Goal: Information Seeking & Learning: Learn about a topic

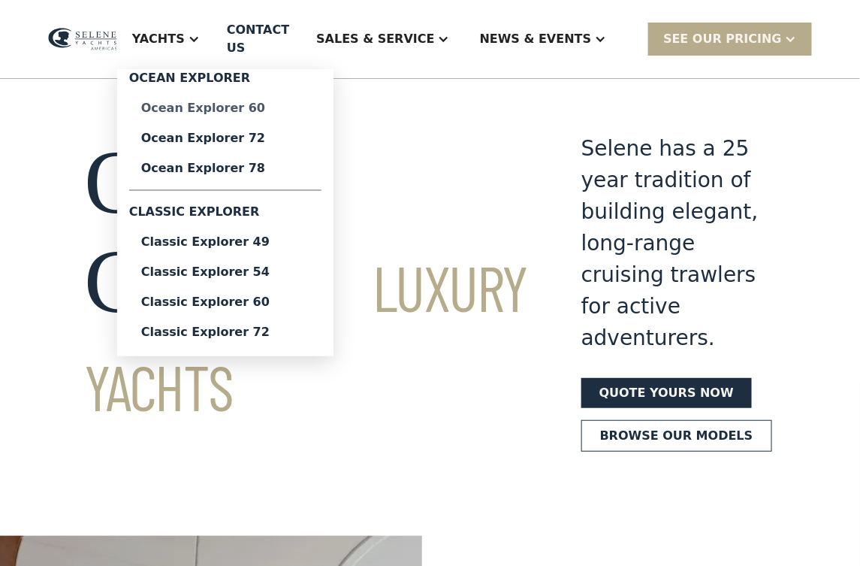
click at [236, 102] on div "Ocean Explorer 60" at bounding box center [225, 108] width 168 height 12
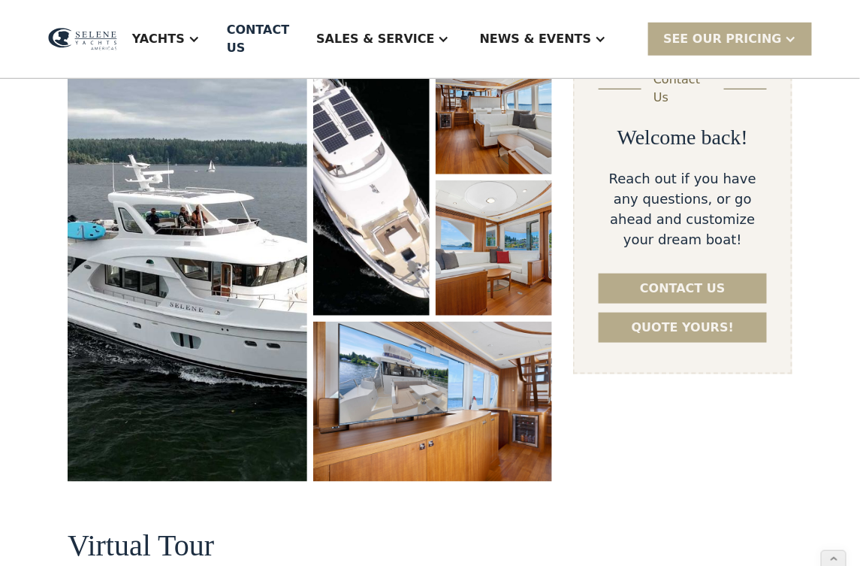
scroll to position [273, 0]
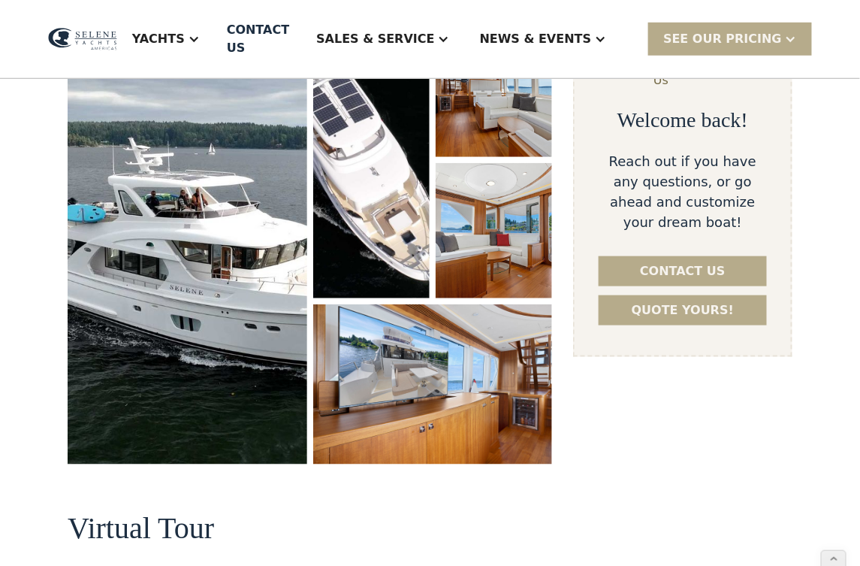
click at [280, 292] on img "open lightbox" at bounding box center [188, 243] width 240 height 442
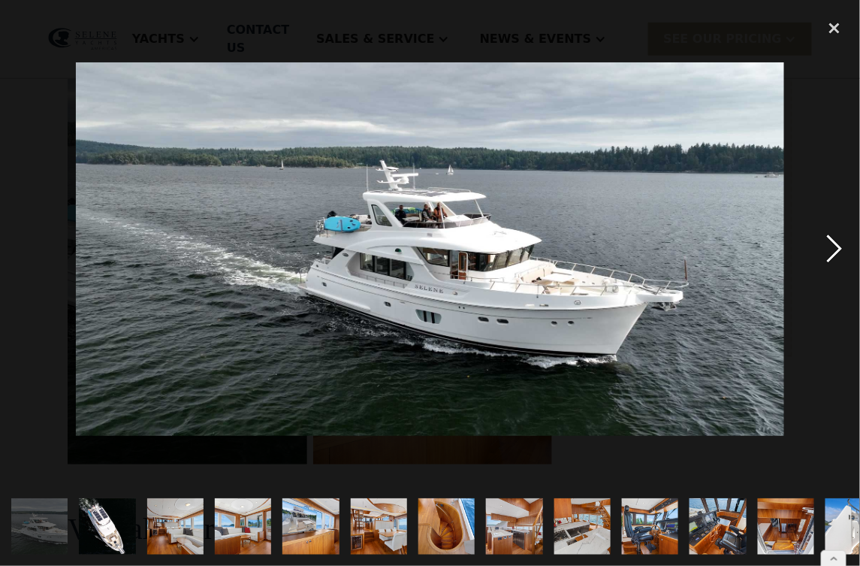
click at [829, 252] on div "next image" at bounding box center [834, 249] width 51 height 476
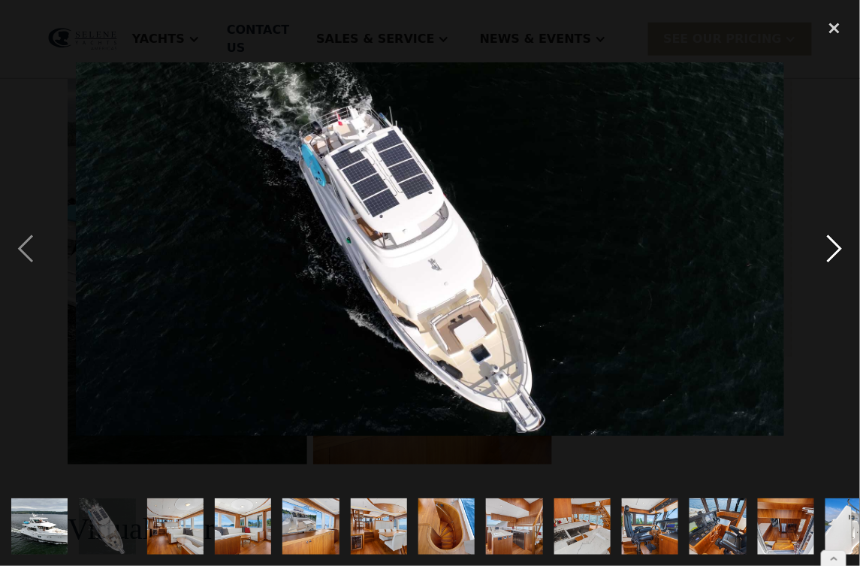
click at [829, 252] on div "next image" at bounding box center [834, 249] width 51 height 476
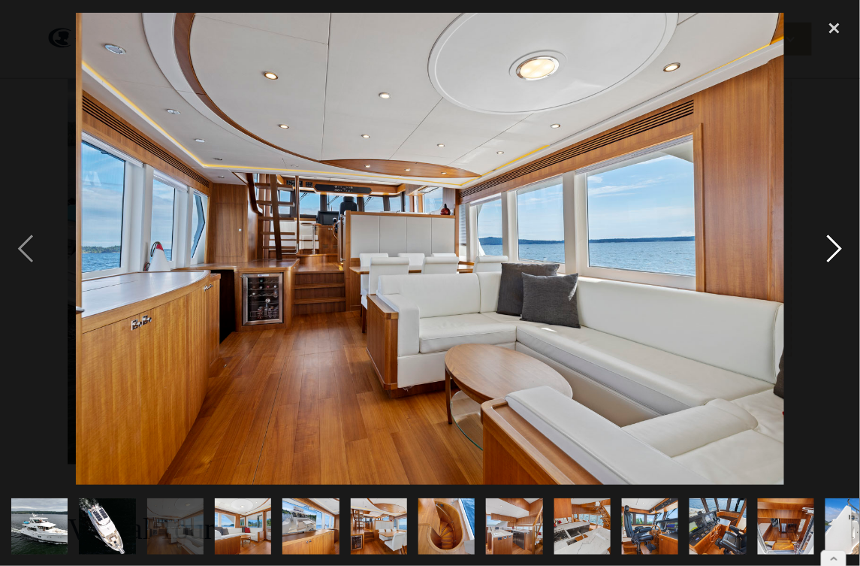
click at [829, 252] on div "next image" at bounding box center [834, 249] width 51 height 476
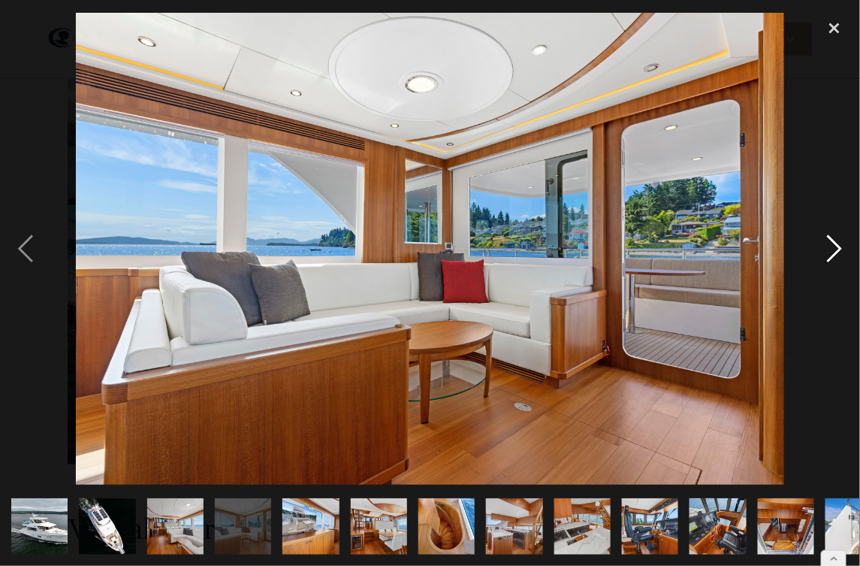
click at [829, 252] on div "next image" at bounding box center [834, 249] width 51 height 476
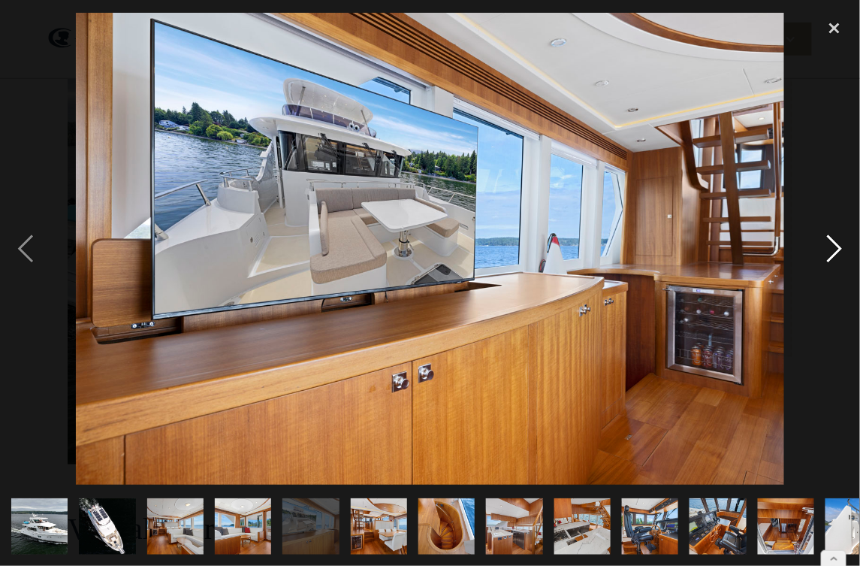
click at [829, 252] on div "next image" at bounding box center [834, 249] width 51 height 476
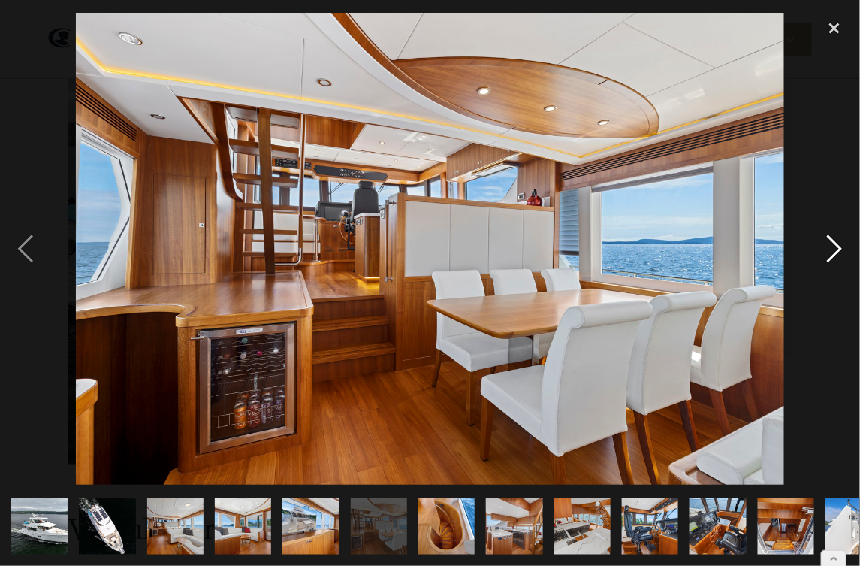
click at [829, 252] on div "next image" at bounding box center [834, 249] width 51 height 476
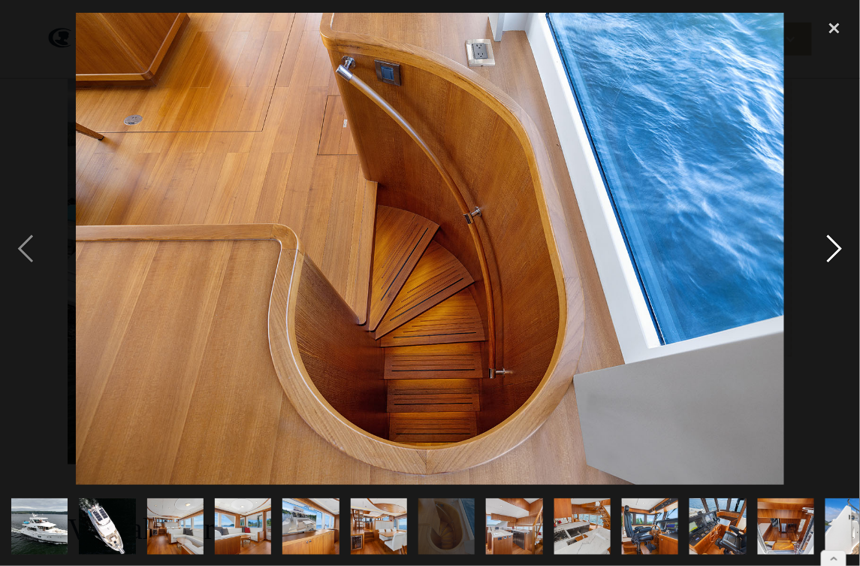
click at [829, 252] on div "next image" at bounding box center [834, 249] width 51 height 476
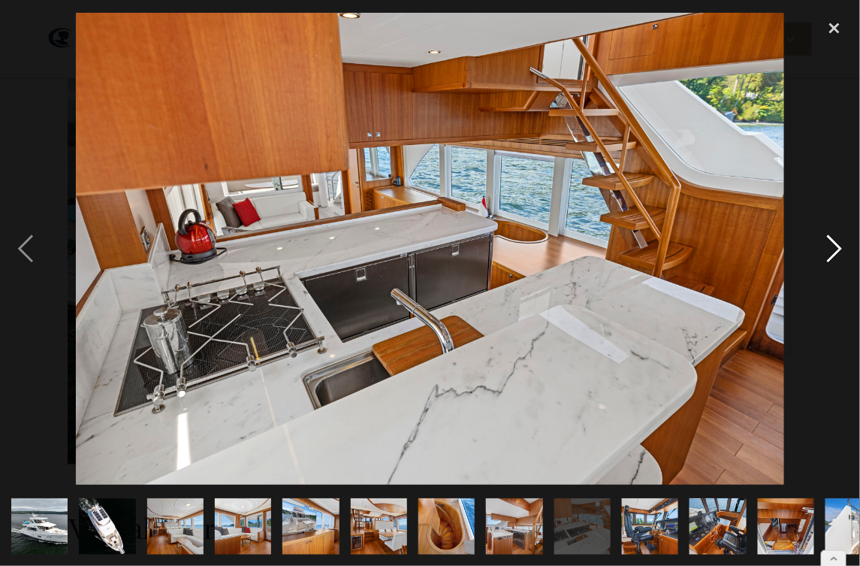
click at [829, 252] on div "next image" at bounding box center [834, 249] width 51 height 476
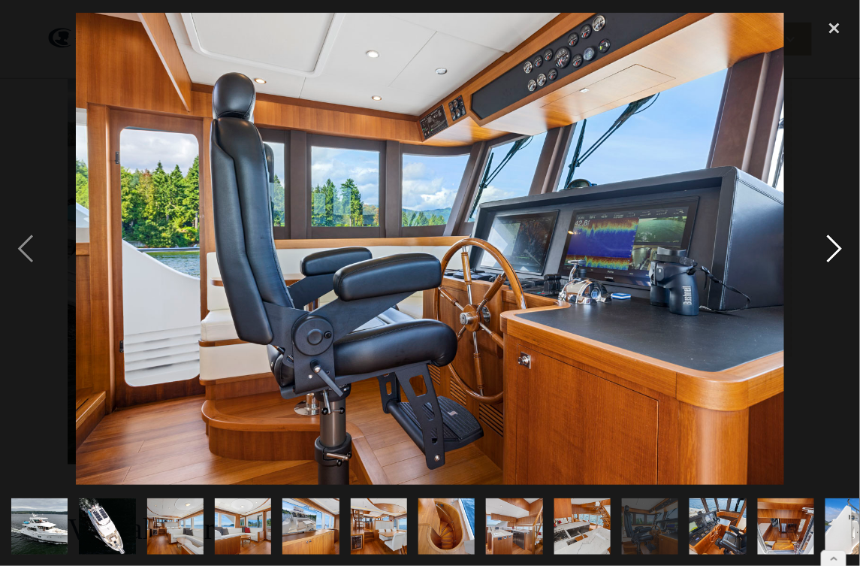
click at [829, 252] on div "next image" at bounding box center [834, 249] width 51 height 476
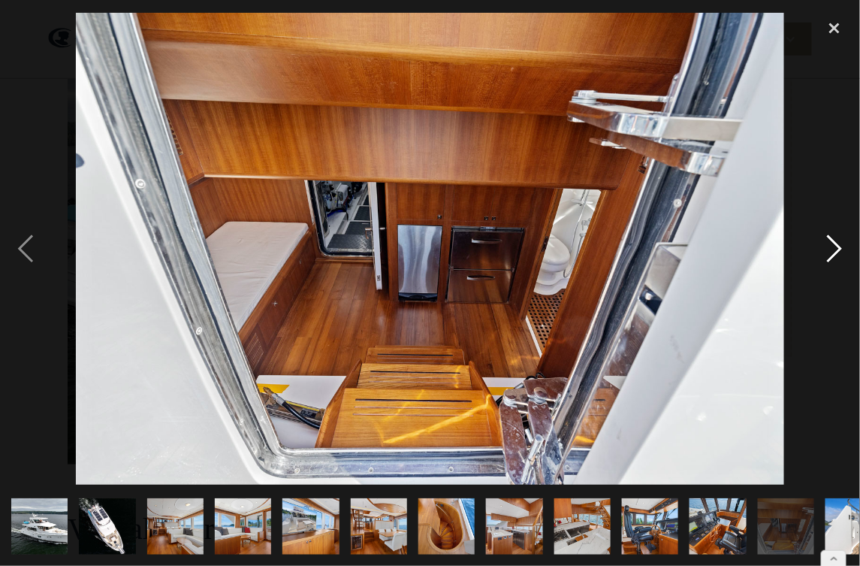
click at [829, 252] on div "next image" at bounding box center [834, 249] width 51 height 476
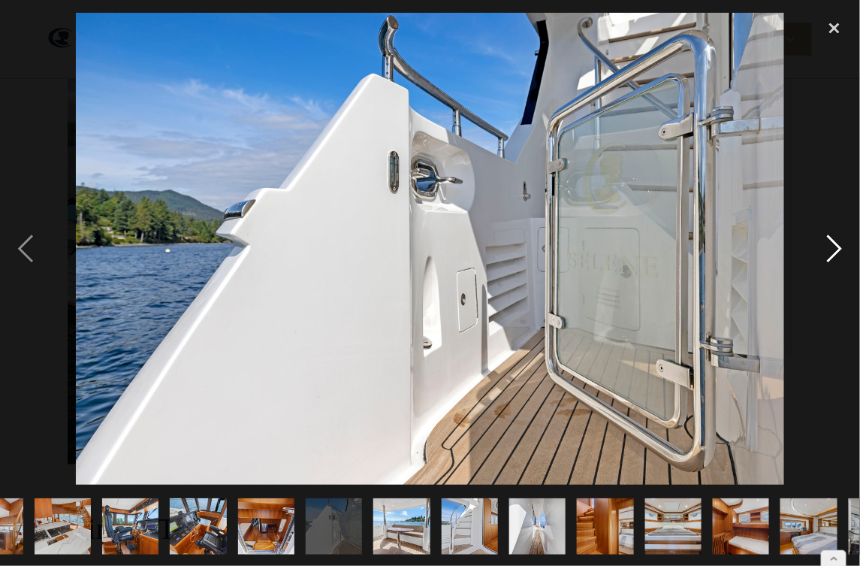
click at [829, 252] on div "next image" at bounding box center [834, 249] width 51 height 476
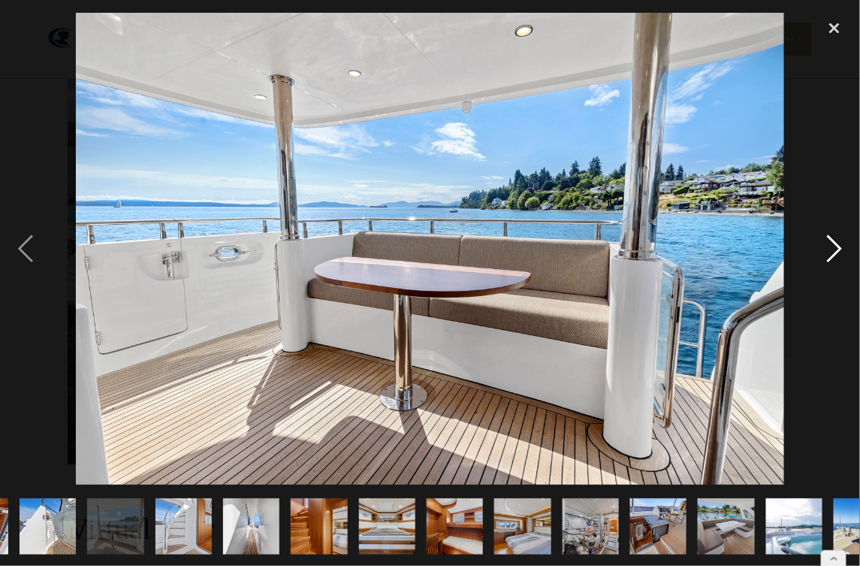
click at [829, 252] on div "next image" at bounding box center [834, 249] width 51 height 476
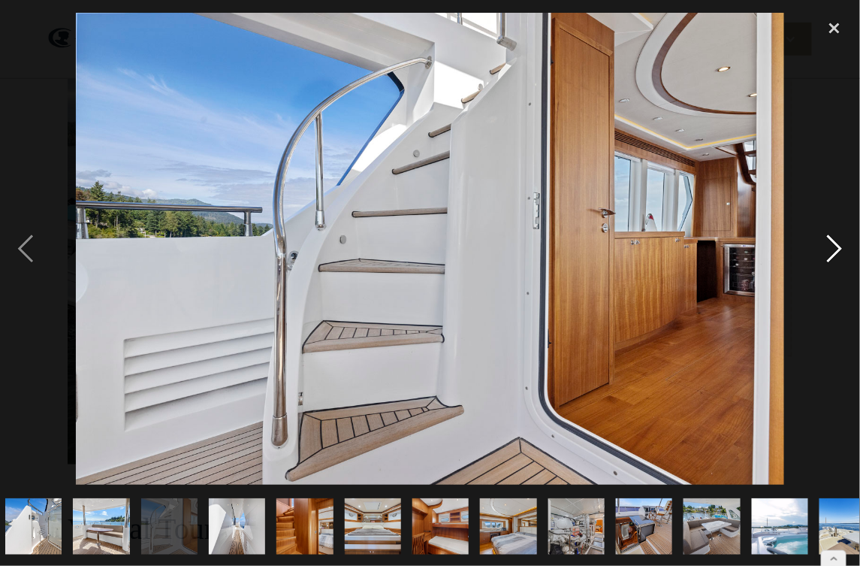
click at [829, 252] on div "next image" at bounding box center [834, 249] width 51 height 476
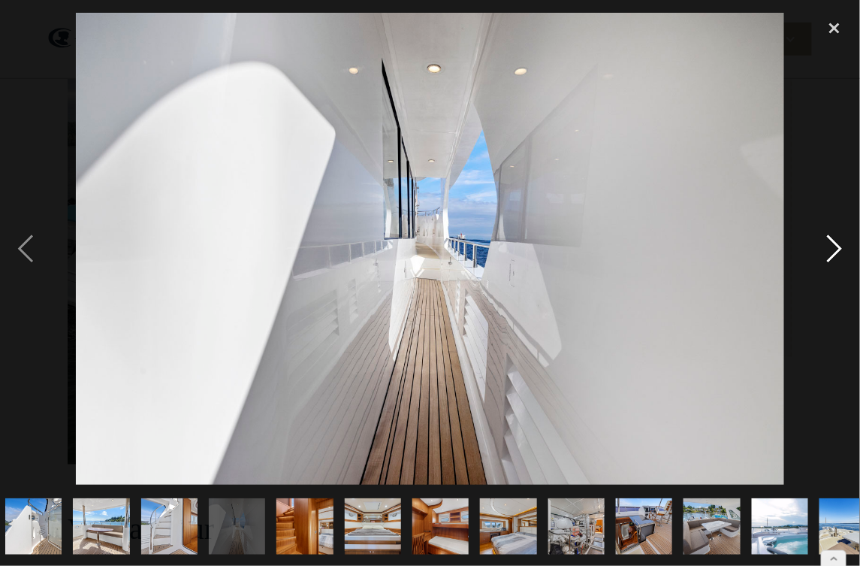
click at [829, 252] on div "next image" at bounding box center [834, 249] width 51 height 476
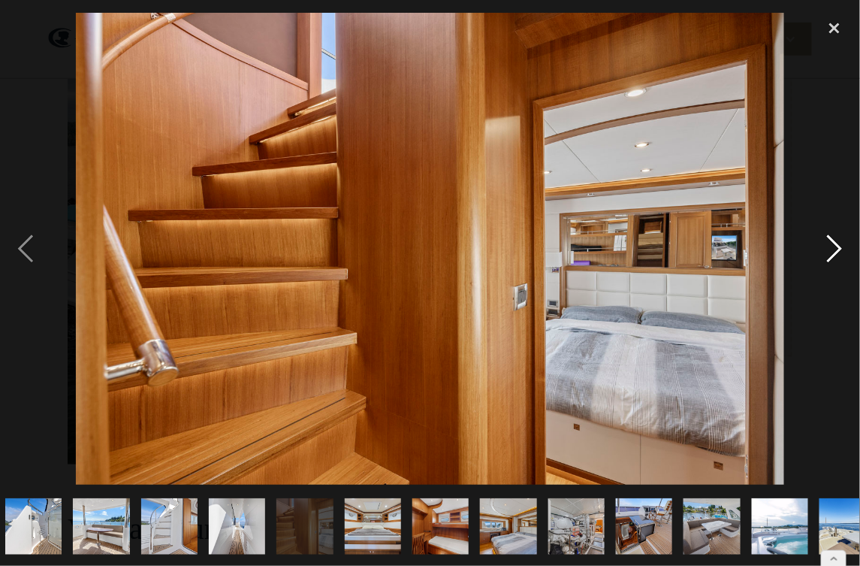
click at [829, 252] on div "next image" at bounding box center [834, 249] width 51 height 476
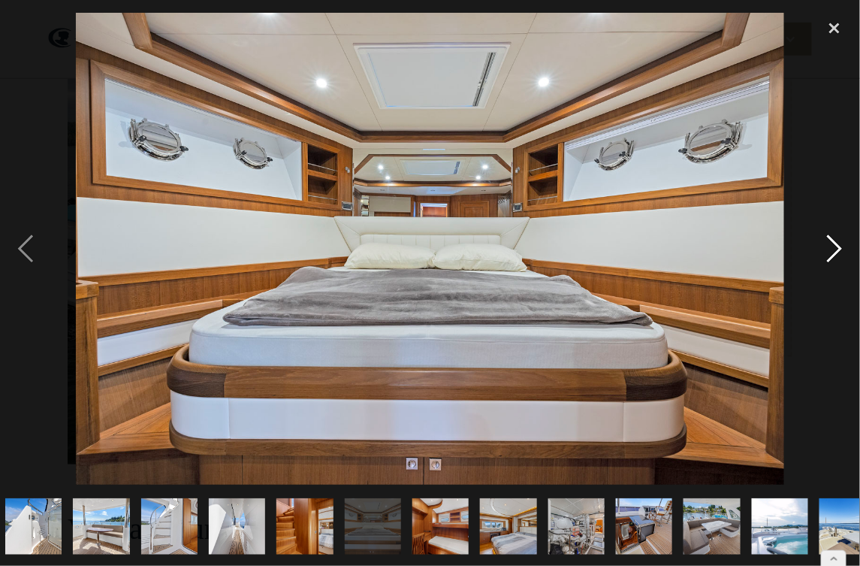
click at [829, 252] on div "next image" at bounding box center [834, 249] width 51 height 476
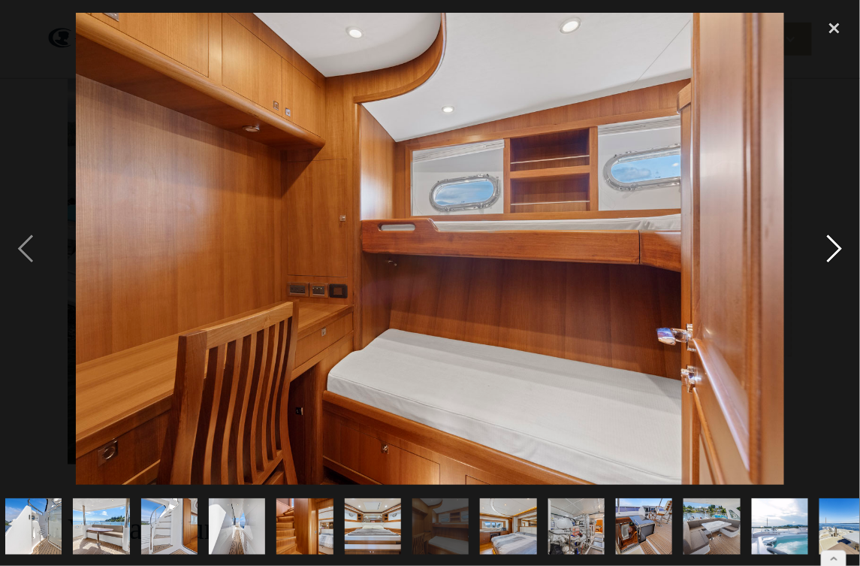
click at [829, 252] on div "next image" at bounding box center [834, 249] width 51 height 476
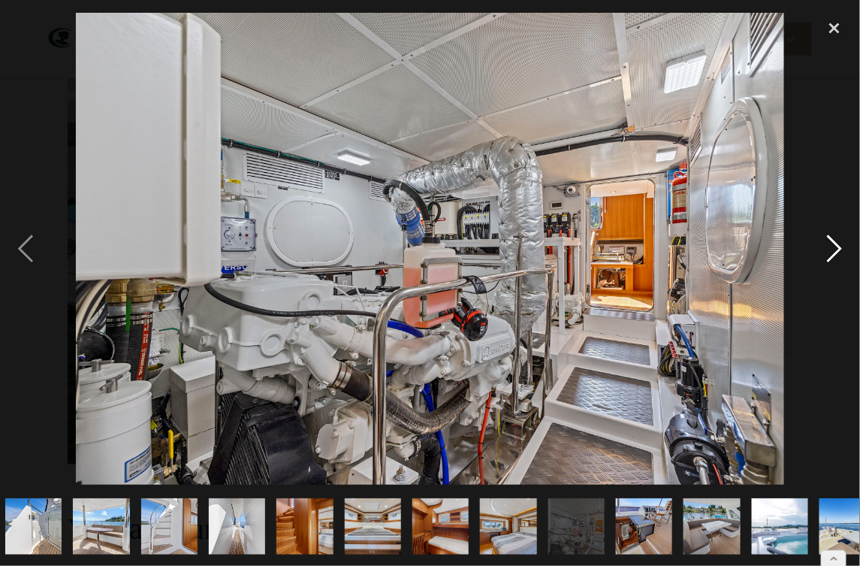
click at [829, 252] on div "next image" at bounding box center [834, 249] width 51 height 476
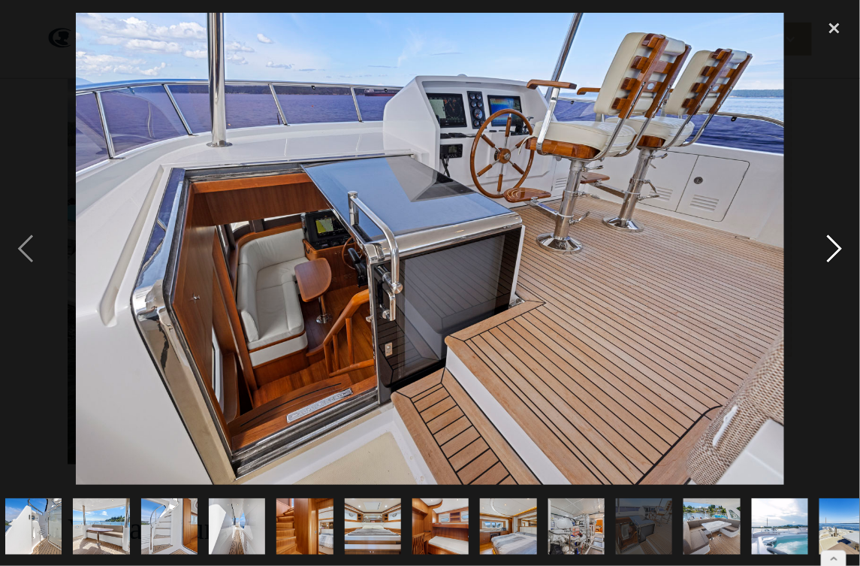
click at [829, 252] on div "next image" at bounding box center [834, 249] width 51 height 476
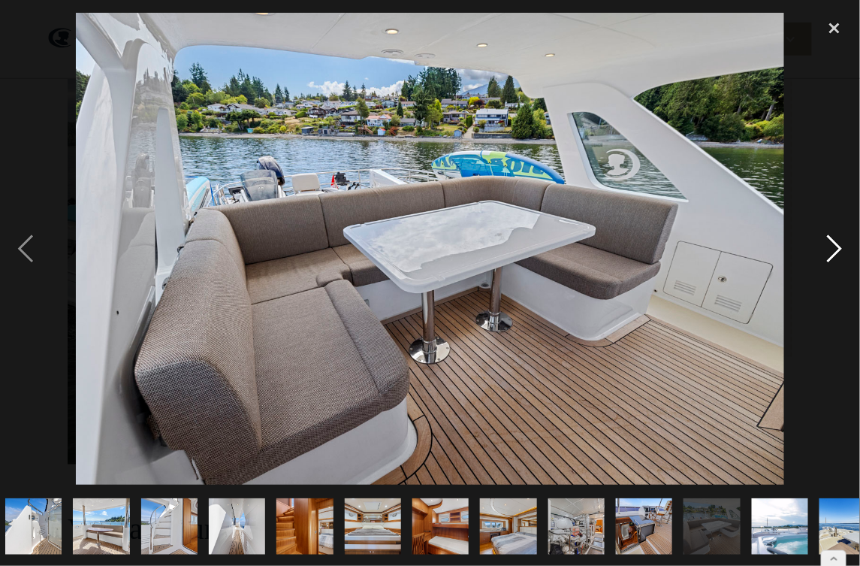
click at [829, 252] on div "next image" at bounding box center [834, 249] width 51 height 476
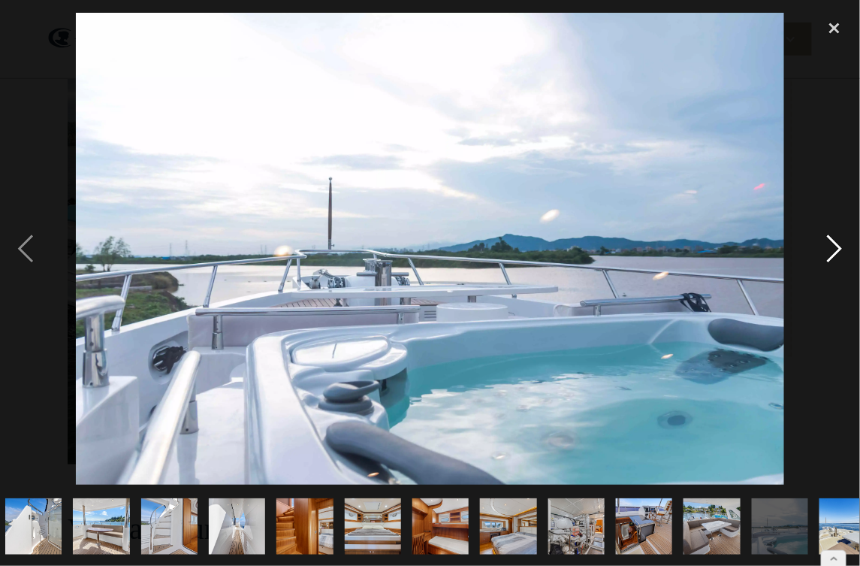
click at [829, 252] on div "next image" at bounding box center [834, 249] width 51 height 476
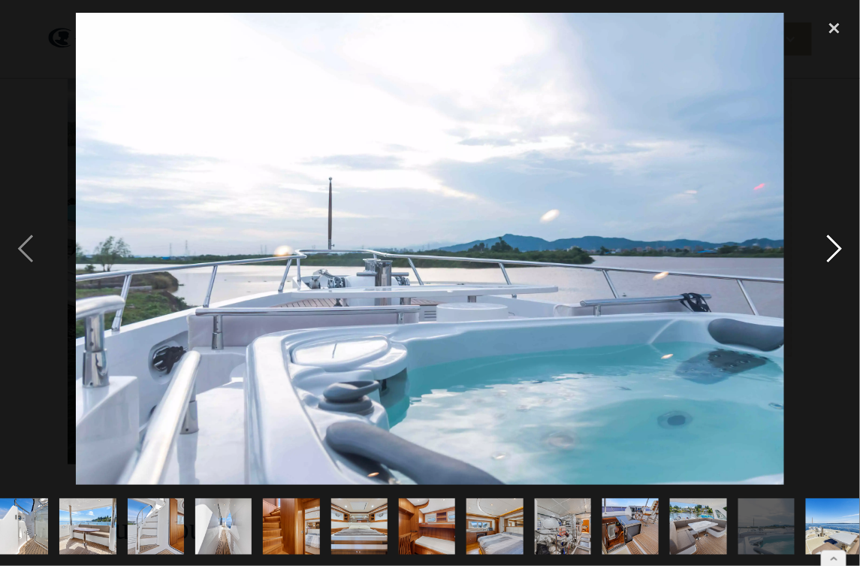
click at [829, 252] on div "next image" at bounding box center [834, 249] width 51 height 476
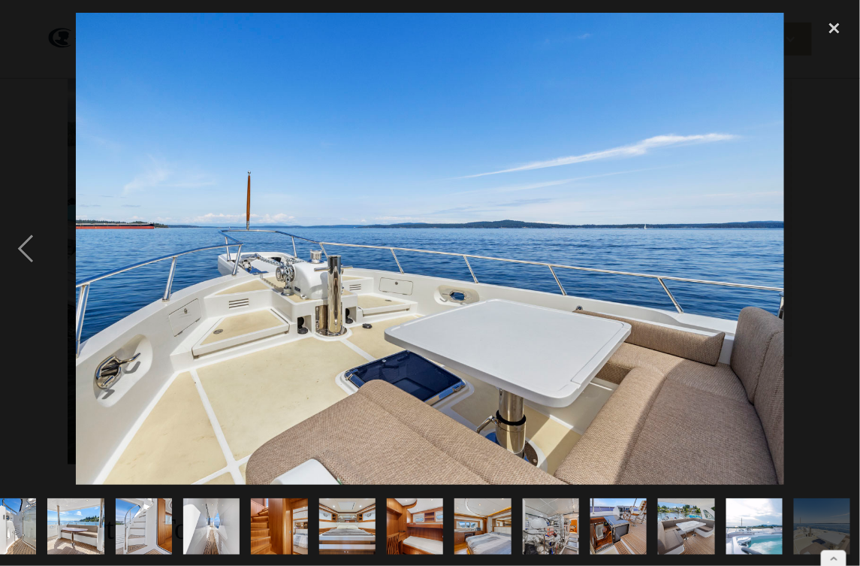
click at [829, 252] on div "next image" at bounding box center [834, 249] width 51 height 476
click at [835, 28] on div "close lightbox" at bounding box center [834, 27] width 51 height 33
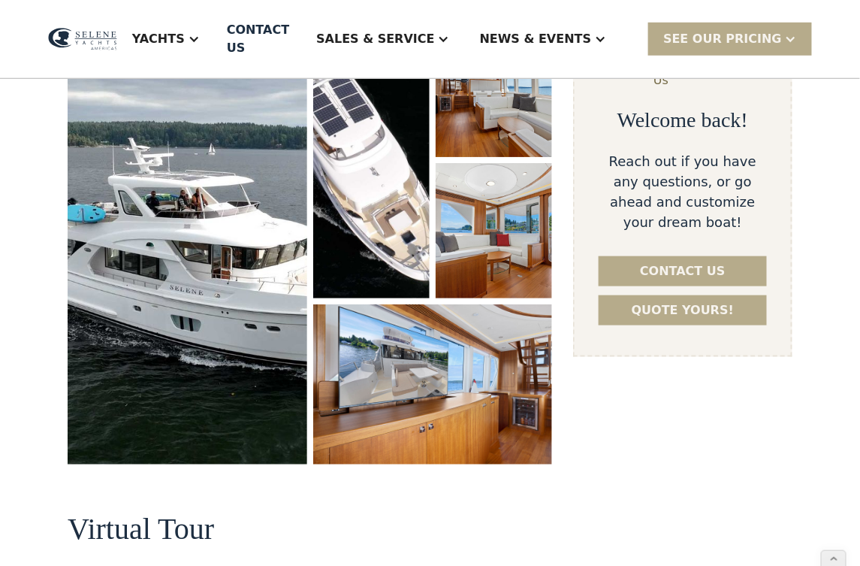
scroll to position [0, 0]
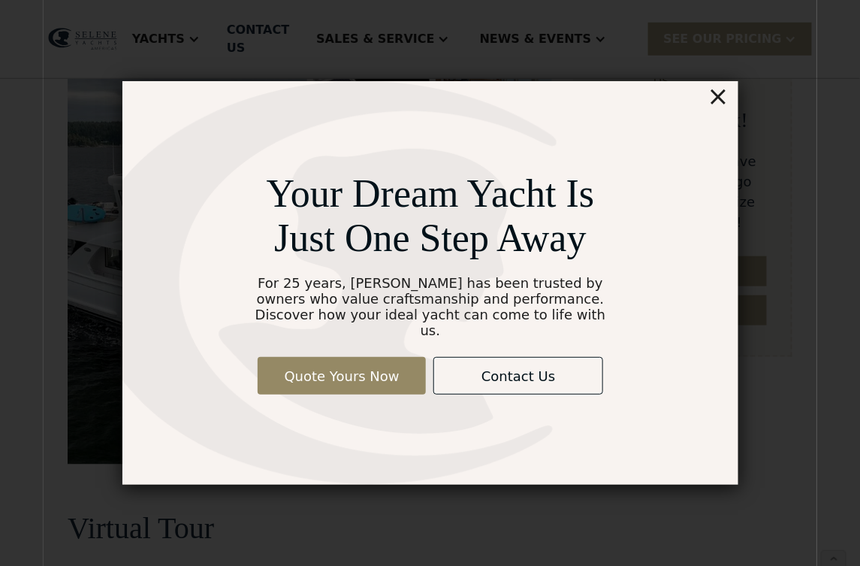
click at [721, 99] on div "×" at bounding box center [718, 96] width 22 height 30
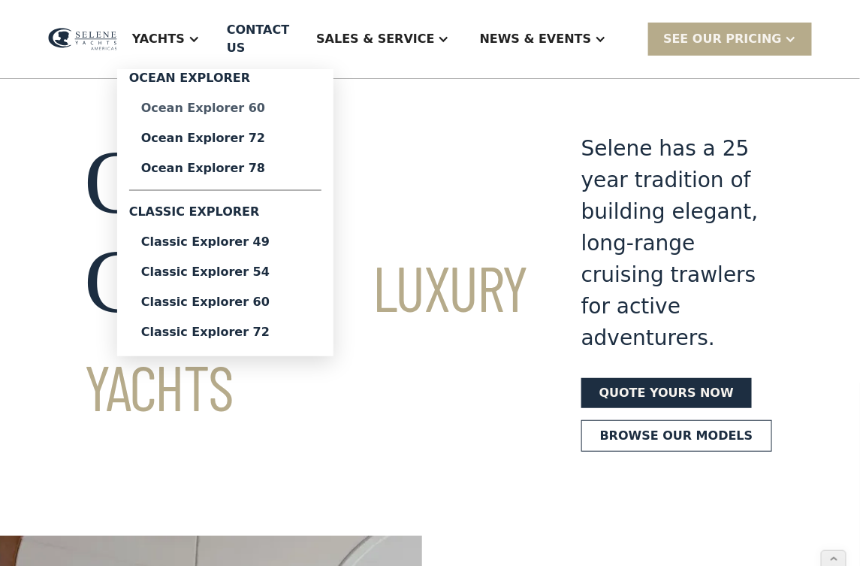
click at [255, 112] on div "Ocean Explorer 60" at bounding box center [225, 108] width 168 height 12
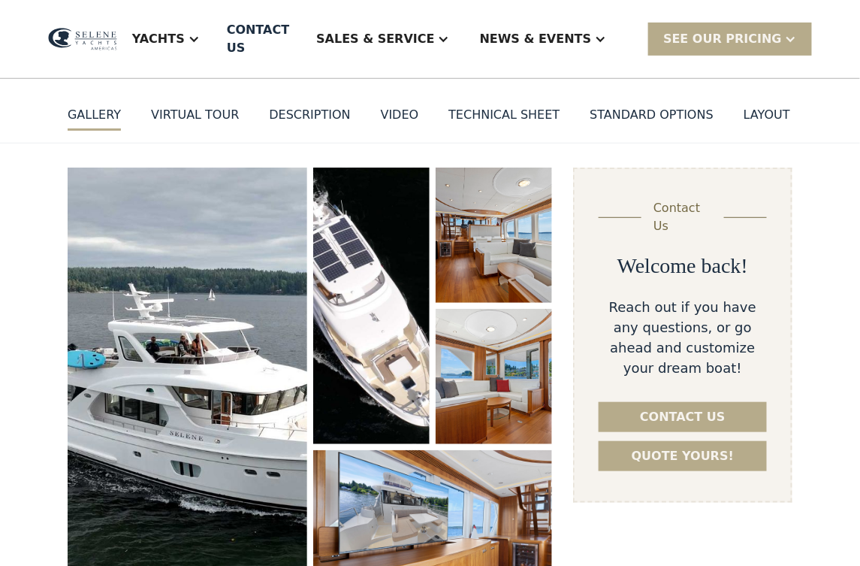
scroll to position [155, 0]
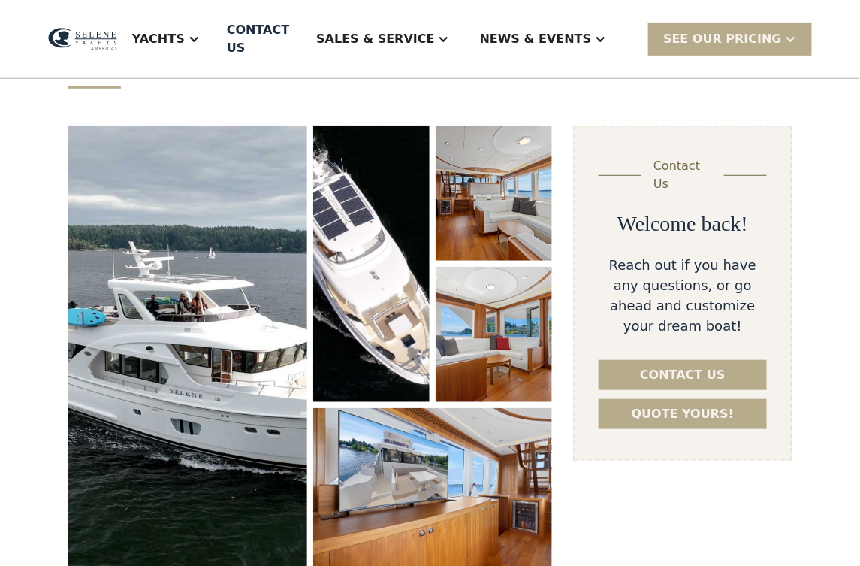
click at [264, 310] on img "open lightbox" at bounding box center [188, 346] width 240 height 442
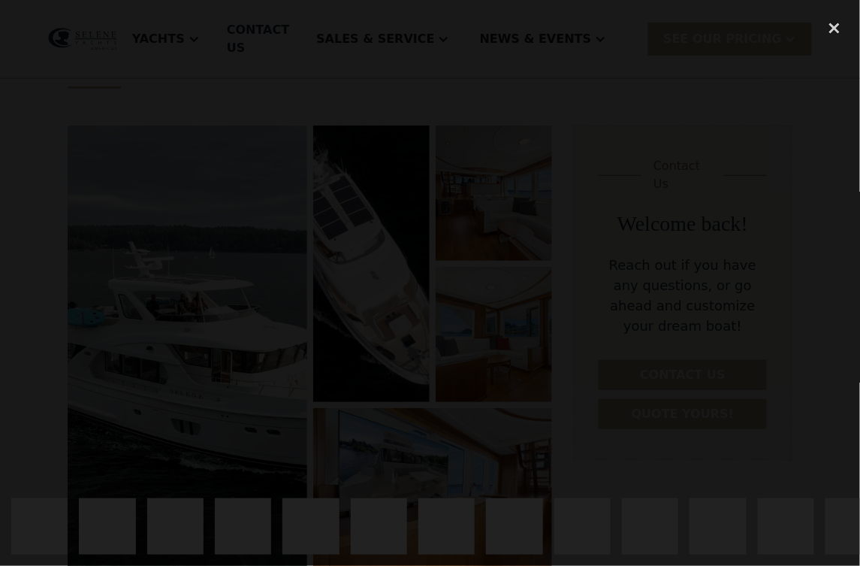
scroll to position [173, 0]
